Goal: Transaction & Acquisition: Purchase product/service

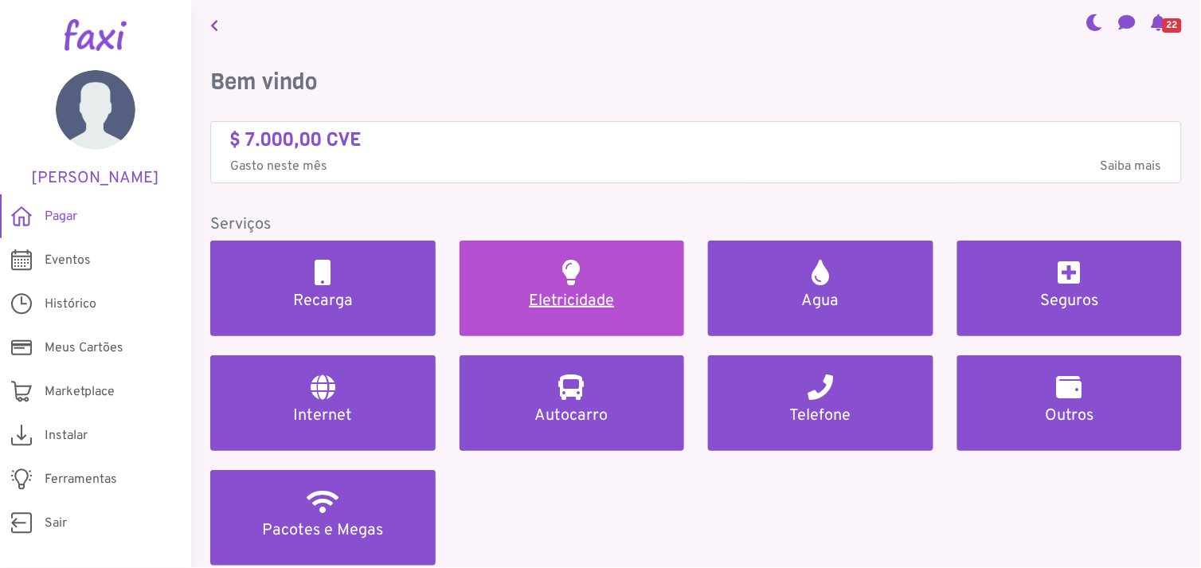
click at [576, 295] on h5 "Eletricidade" at bounding box center [572, 300] width 187 height 19
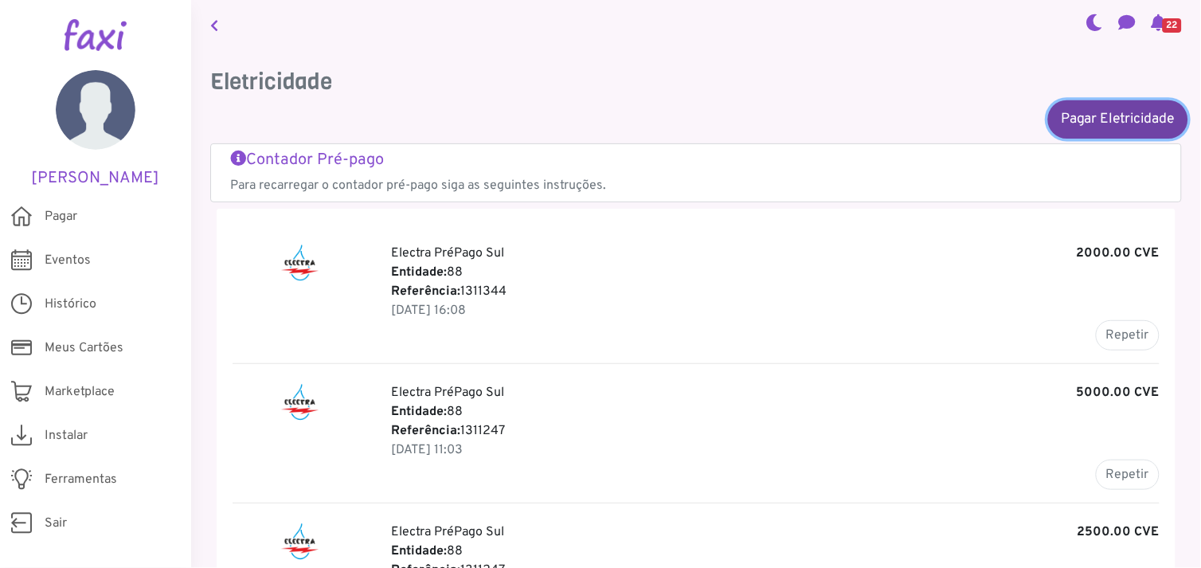
click at [1092, 112] on link "Pagar Eletricidade" at bounding box center [1118, 119] width 140 height 38
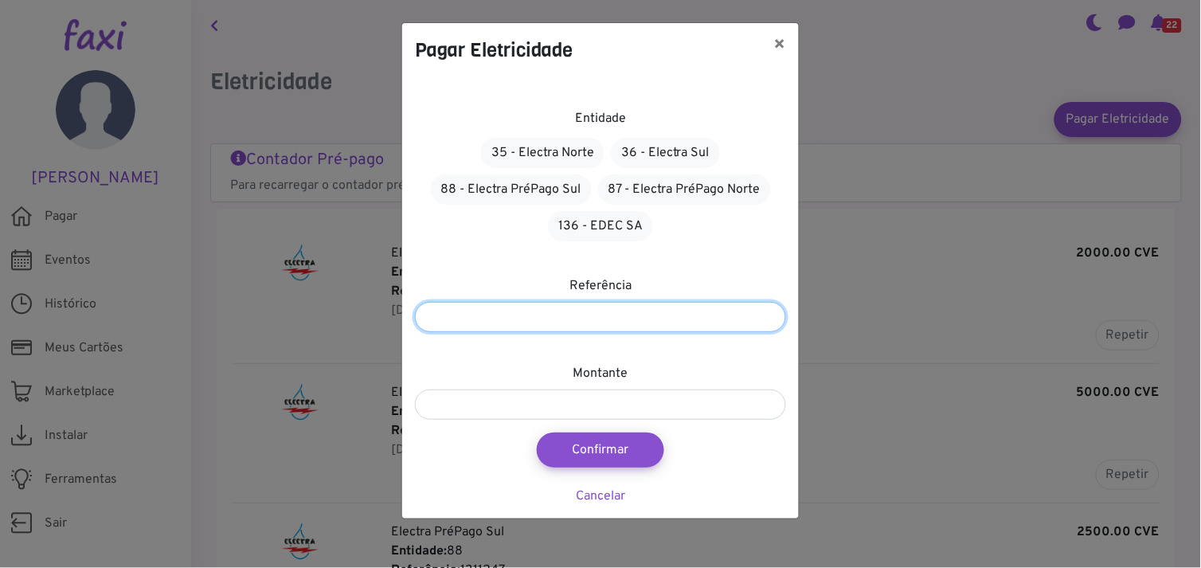
click at [566, 321] on input "number" at bounding box center [600, 317] width 371 height 30
type input "*******"
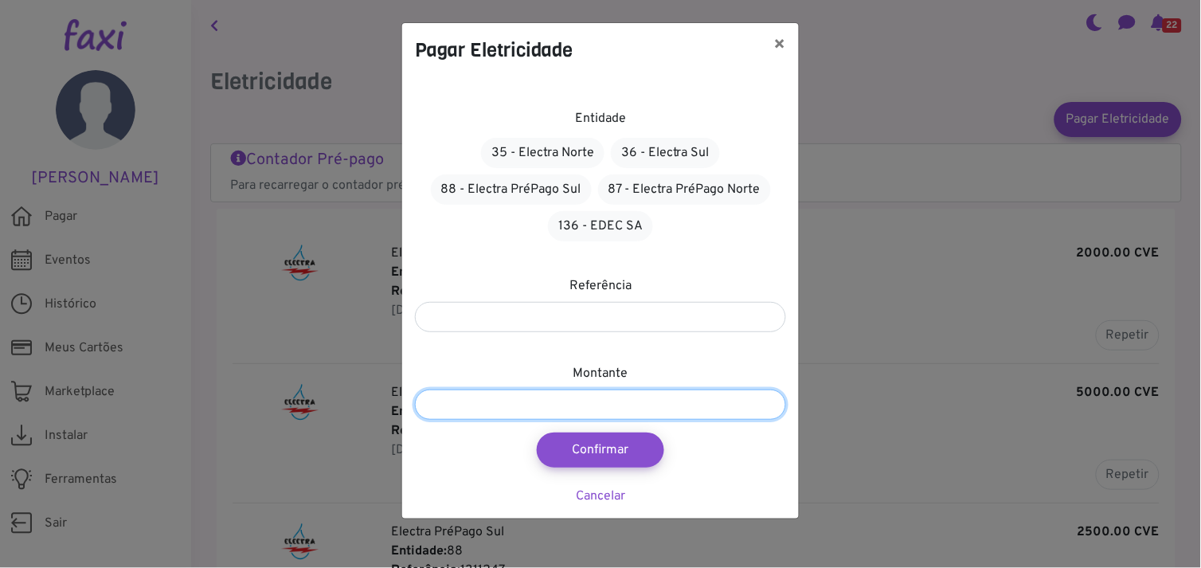
click at [550, 404] on input "number" at bounding box center [600, 404] width 371 height 30
type input "****"
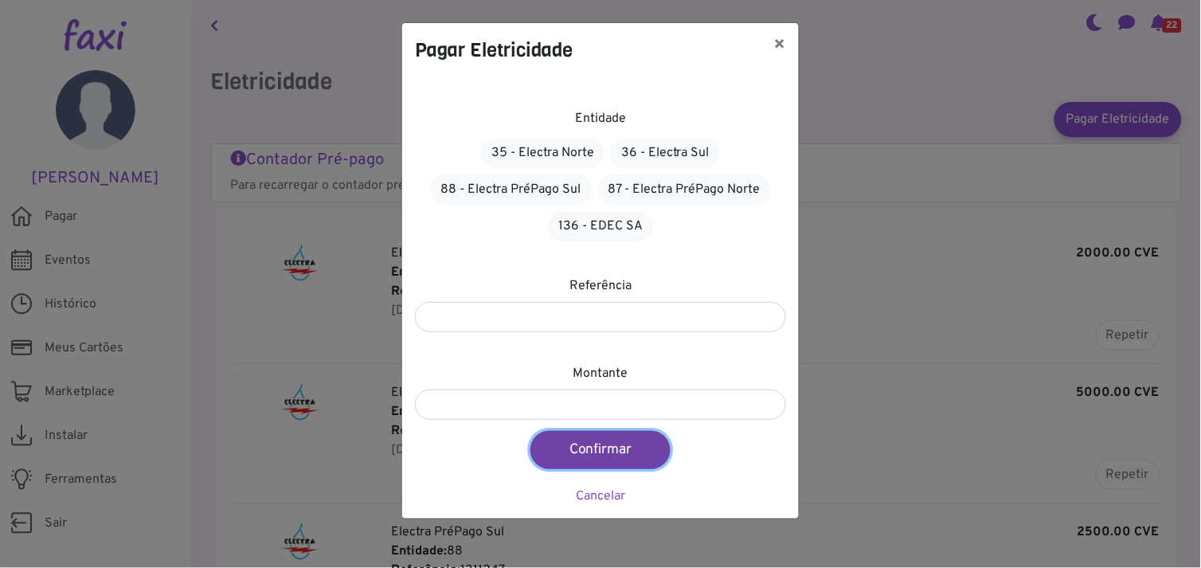
click at [590, 441] on button "Confirmar" at bounding box center [600, 450] width 140 height 38
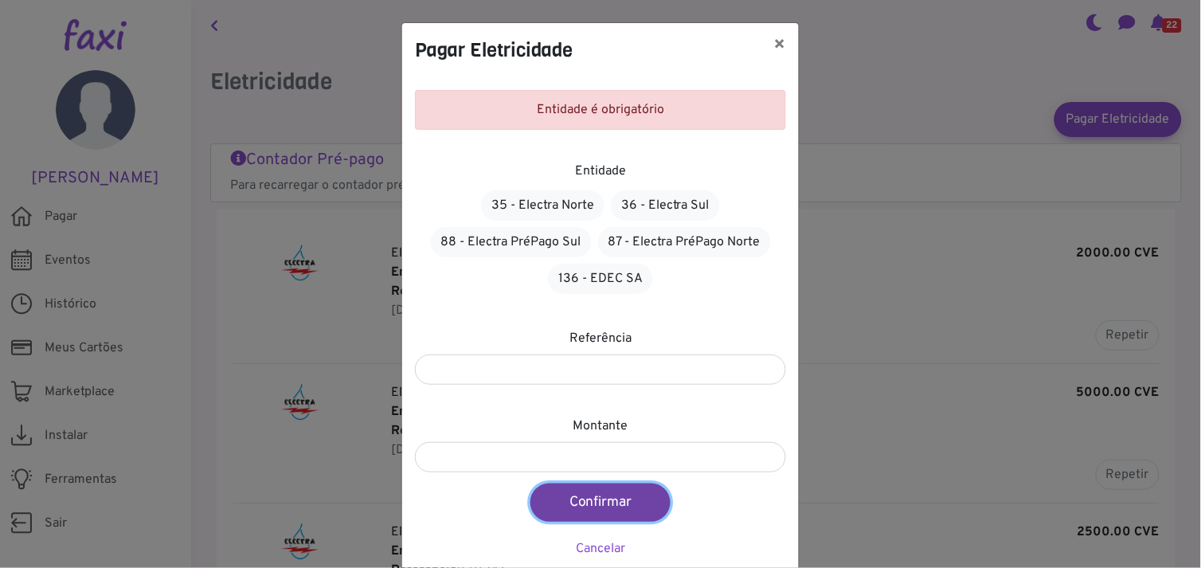
click at [600, 497] on button "Confirmar" at bounding box center [600, 502] width 140 height 38
click at [448, 100] on div "Entidade é obrigatório" at bounding box center [600, 110] width 371 height 40
click at [541, 107] on span "Entidade é obrigatório" at bounding box center [600, 110] width 127 height 16
click at [563, 110] on span "Entidade é obrigatório" at bounding box center [600, 110] width 127 height 16
click at [595, 168] on label "Entidade" at bounding box center [600, 171] width 51 height 19
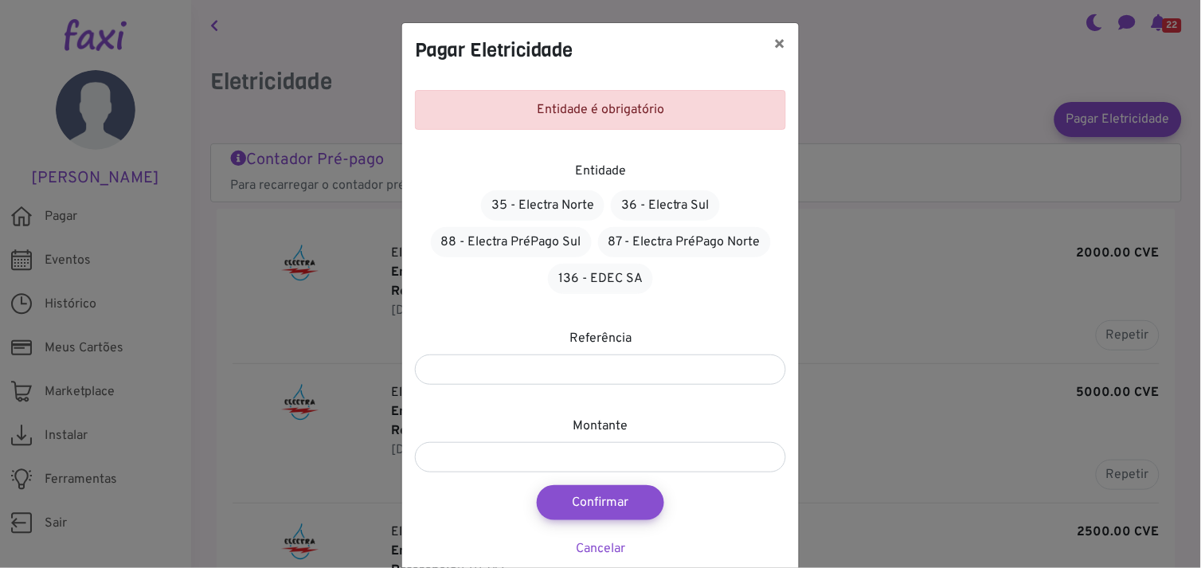
click at [519, 105] on div "Entidade é obrigatório" at bounding box center [600, 110] width 371 height 40
click at [773, 44] on button "×" at bounding box center [779, 45] width 37 height 45
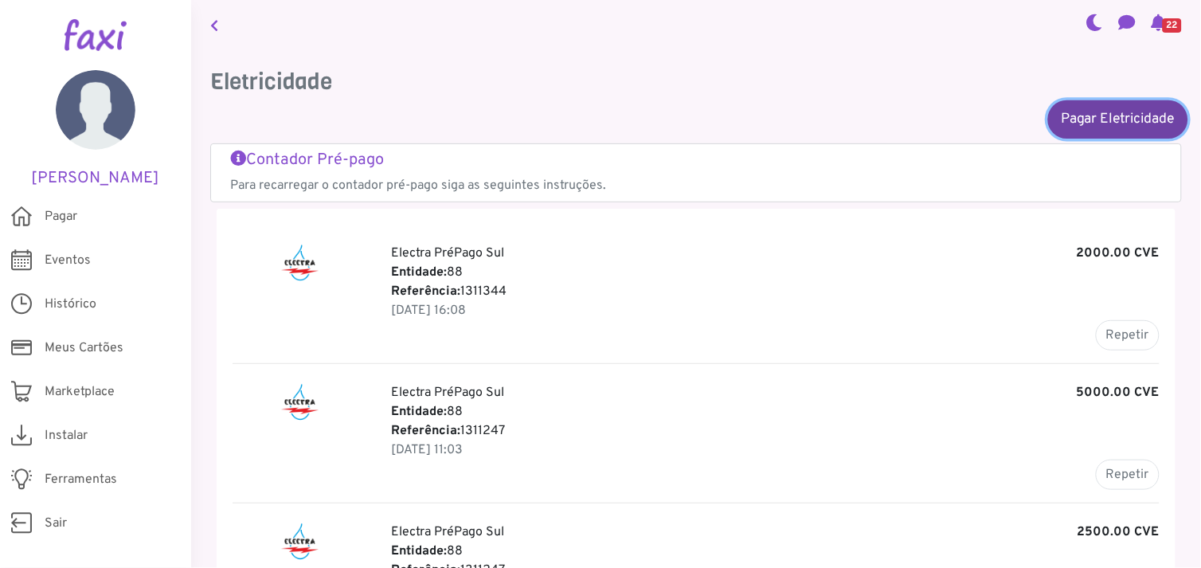
click at [1093, 116] on link "Pagar Eletricidade" at bounding box center [1118, 119] width 140 height 38
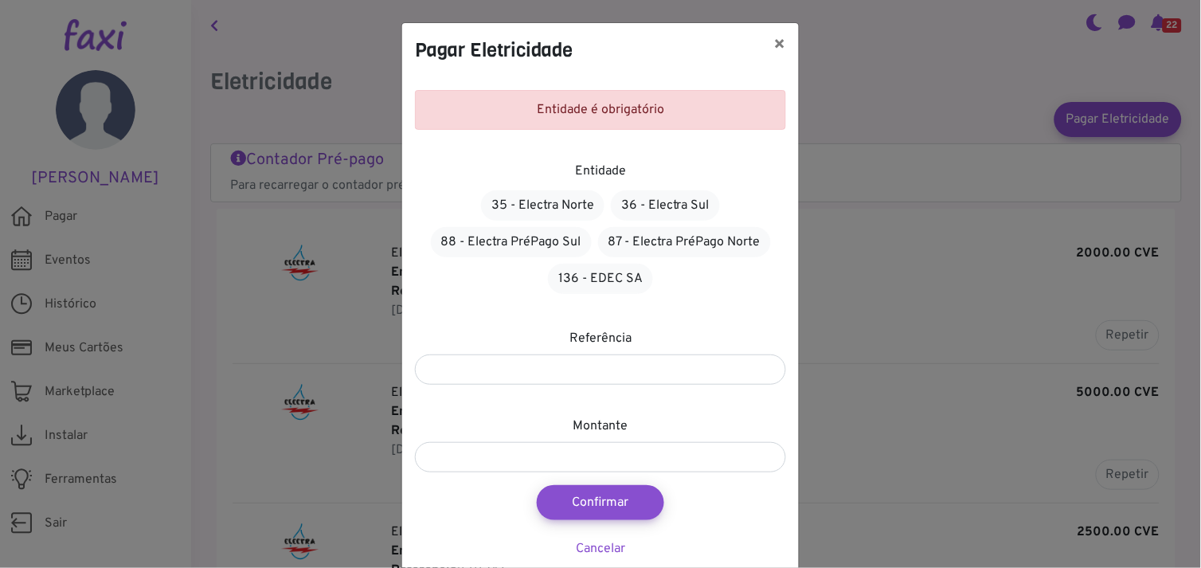
click at [564, 113] on span "Entidade é obrigatório" at bounding box center [600, 110] width 127 height 16
drag, startPoint x: 564, startPoint y: 113, endPoint x: 599, endPoint y: 169, distance: 65.8
click at [599, 169] on label "Entidade" at bounding box center [600, 171] width 51 height 19
click at [605, 548] on link "Cancelar" at bounding box center [600, 549] width 49 height 16
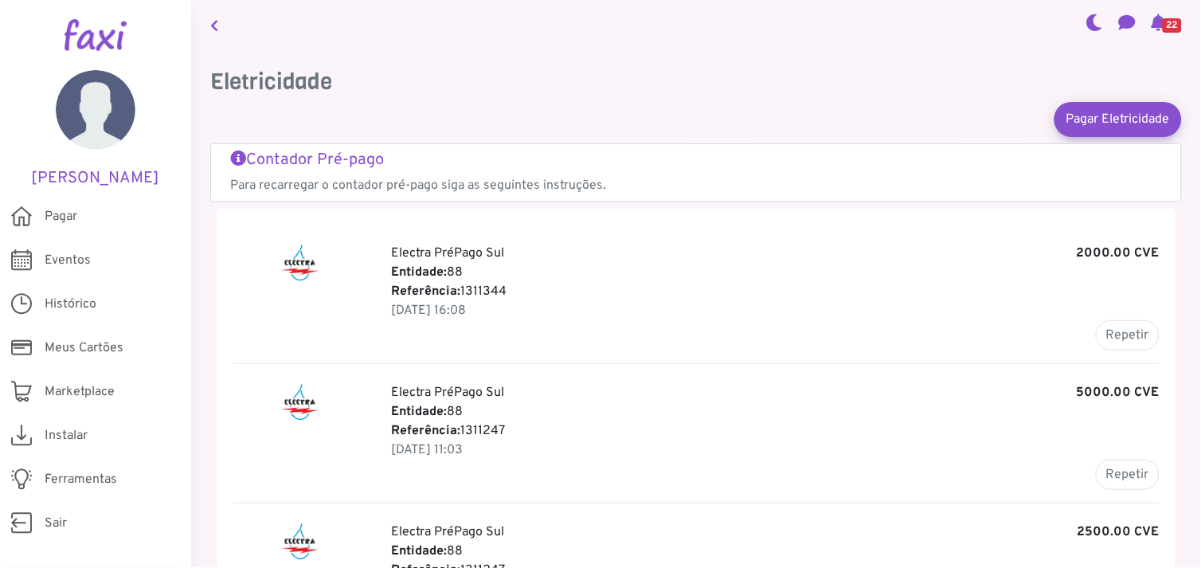
click at [363, 153] on h5 "Contador Pré-pago" at bounding box center [696, 159] width 932 height 19
click at [1126, 117] on link "Pagar Eletricidade" at bounding box center [1118, 119] width 140 height 38
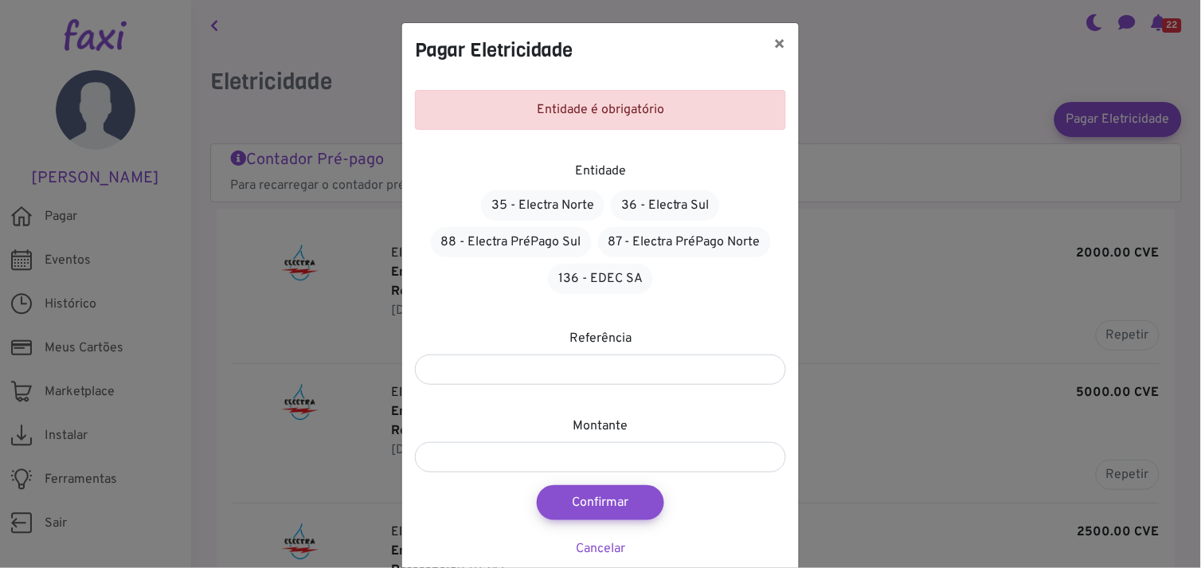
click at [615, 113] on span "Entidade é obrigatório" at bounding box center [600, 110] width 127 height 16
click at [519, 244] on link "88 - Electra PréPago Sul" at bounding box center [511, 242] width 161 height 30
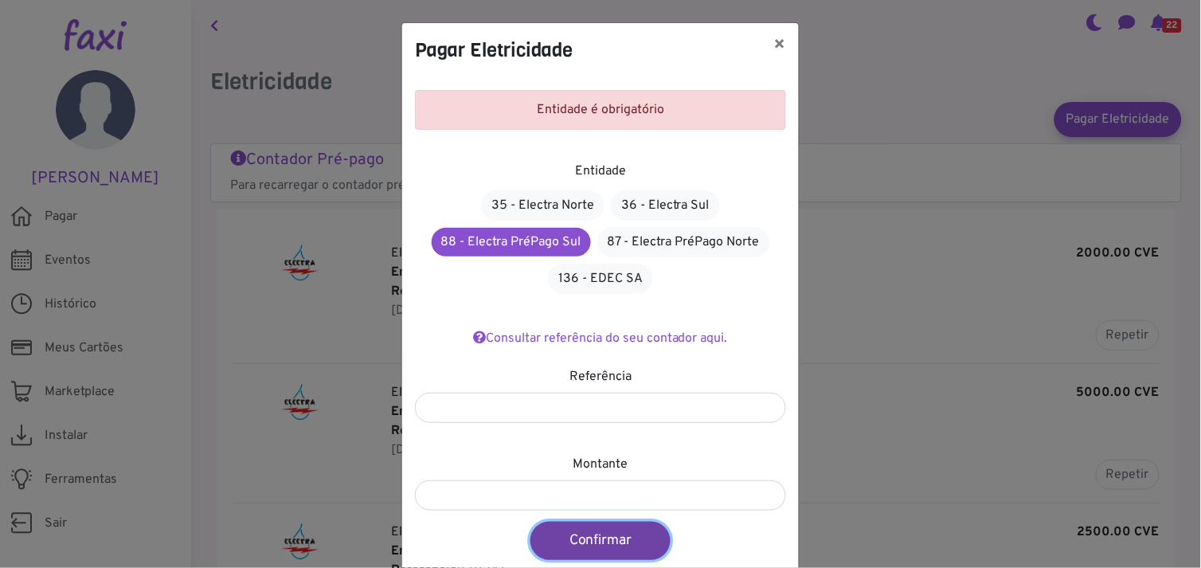
click at [602, 531] on button "Confirmar" at bounding box center [600, 541] width 140 height 38
type input "****"
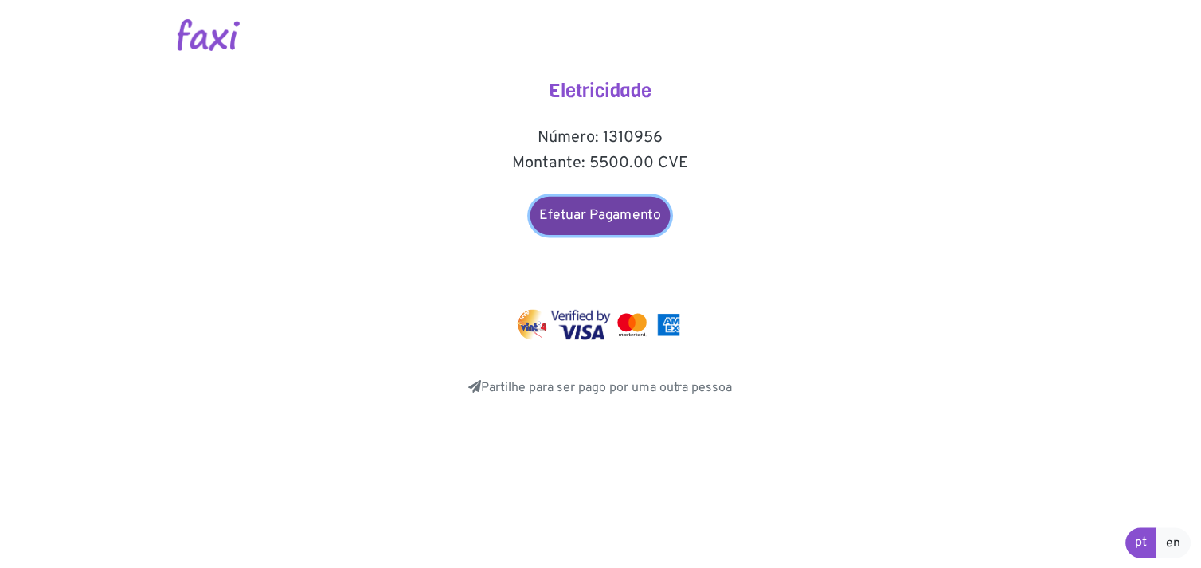
click at [595, 210] on link "Efetuar Pagamento" at bounding box center [600, 216] width 140 height 38
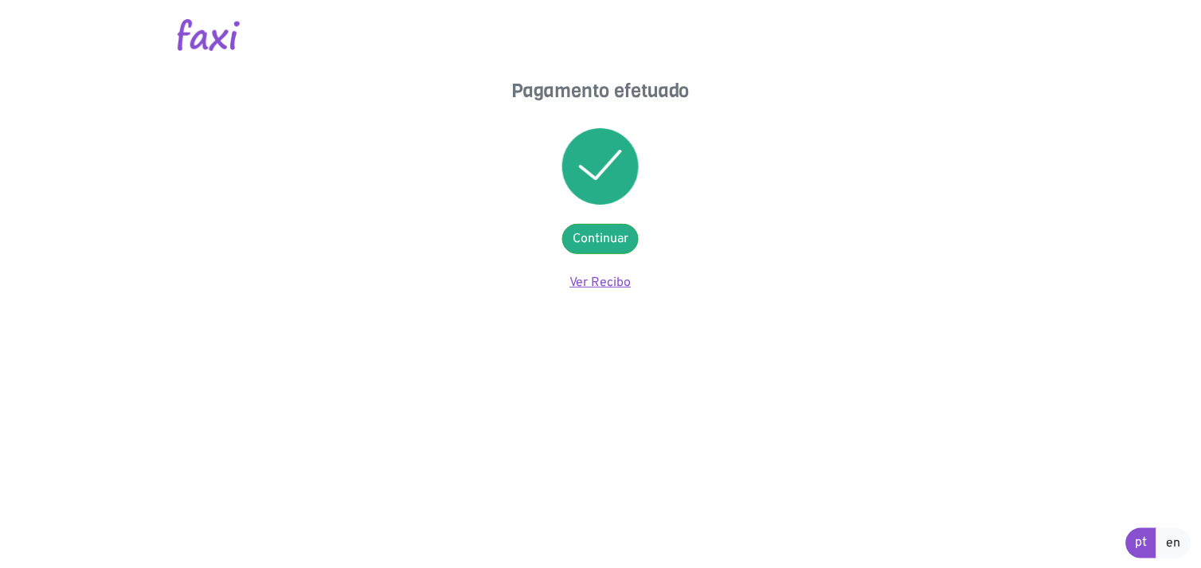
click at [604, 282] on link "Ver Recibo" at bounding box center [600, 283] width 61 height 16
